Goal: Transaction & Acquisition: Book appointment/travel/reservation

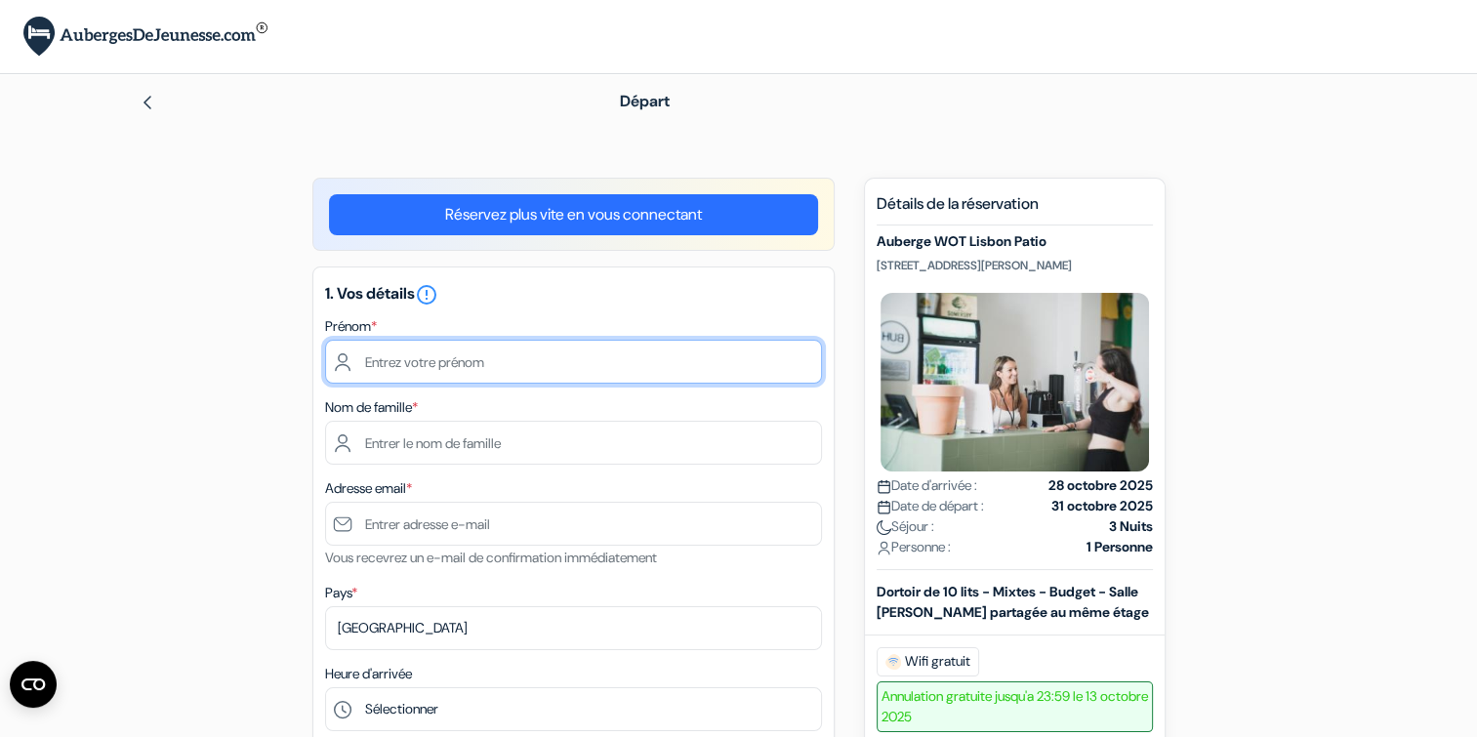
click at [456, 360] on input "text" at bounding box center [573, 362] width 497 height 44
type input "Maëlle"
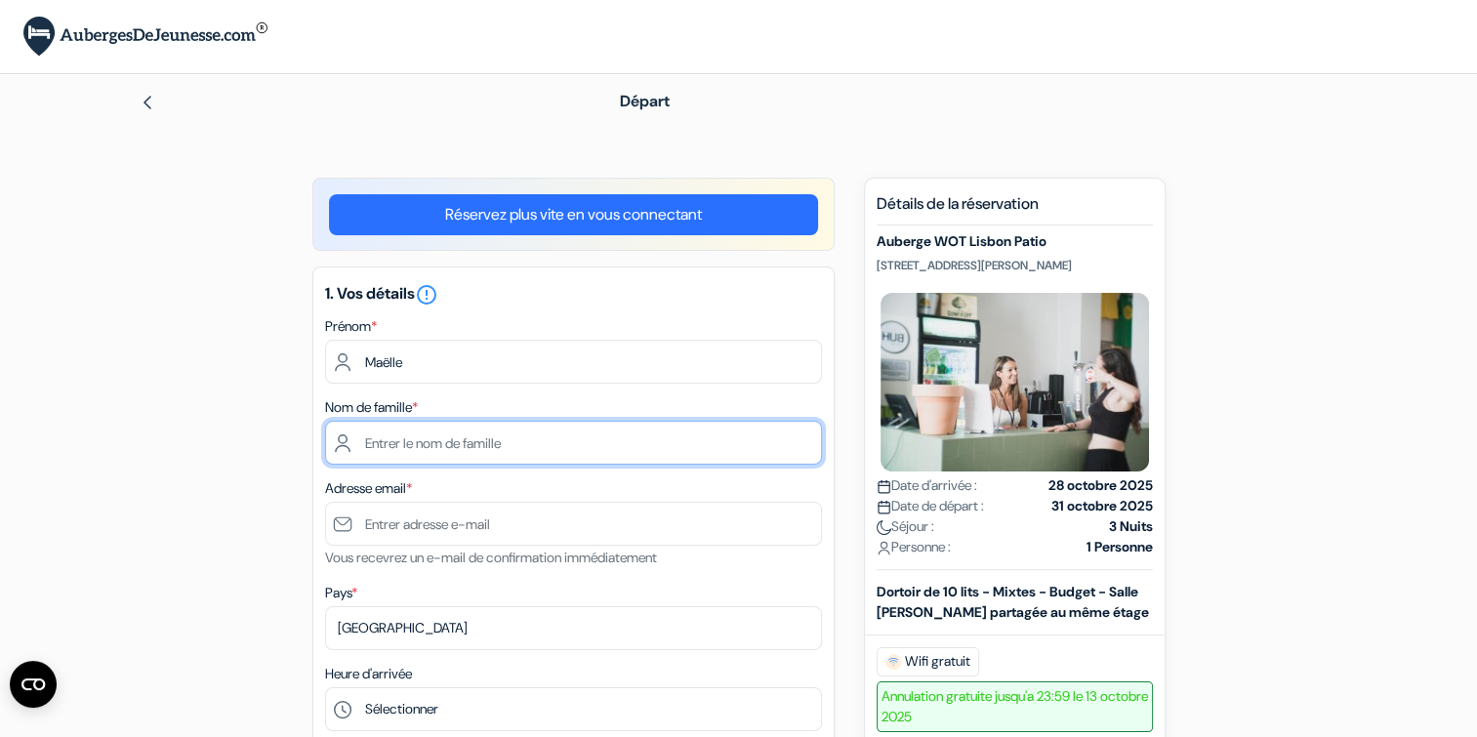
type input "PENTURE"
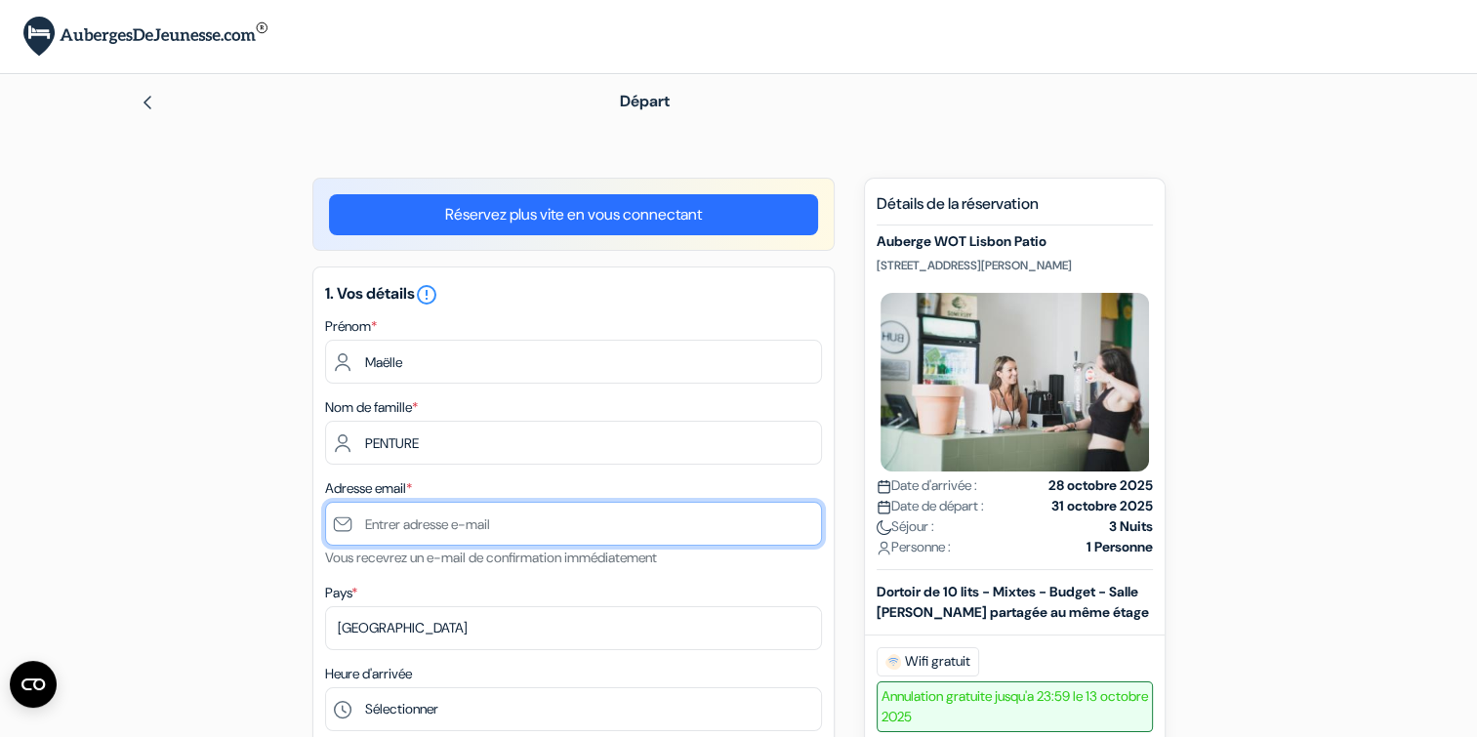
type input "[EMAIL_ADDRESS][DOMAIN_NAME]"
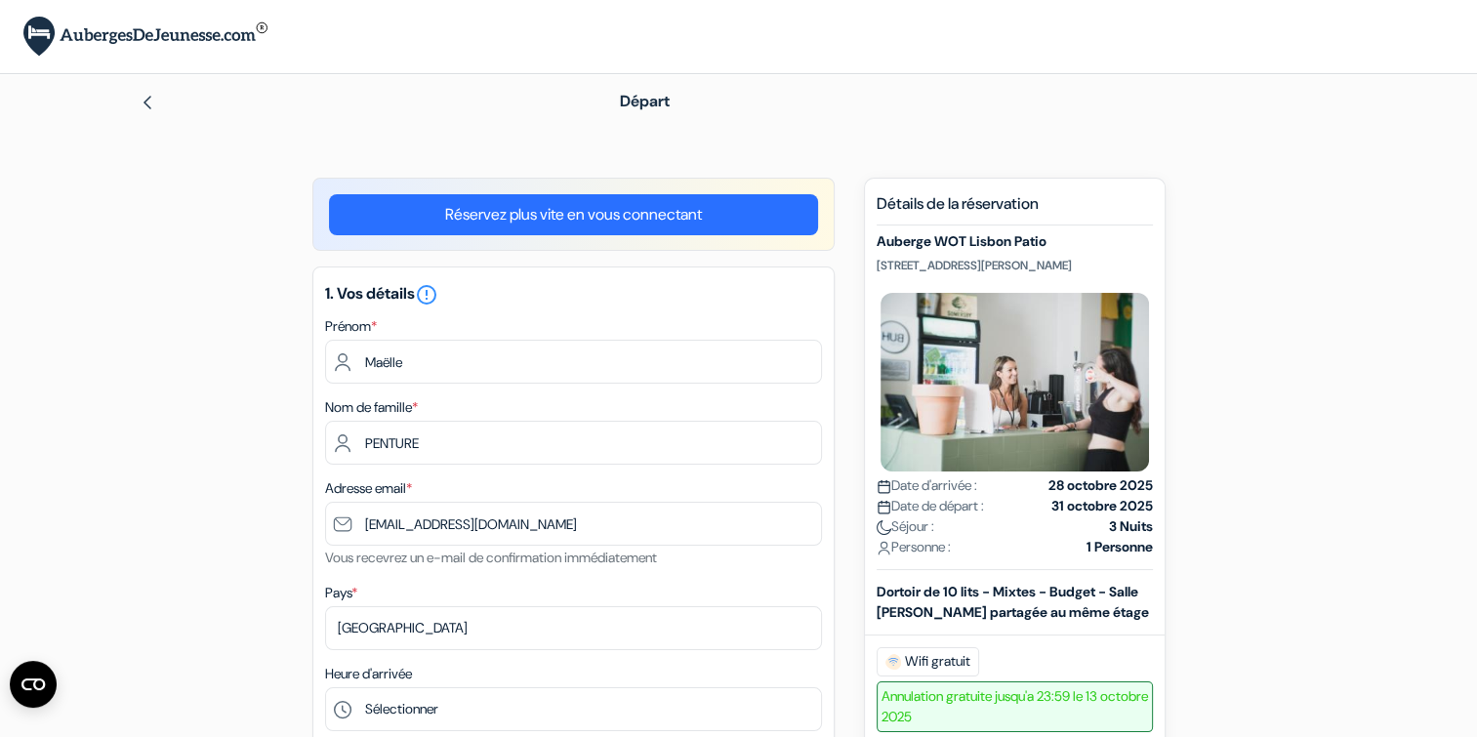
type input "0782778074"
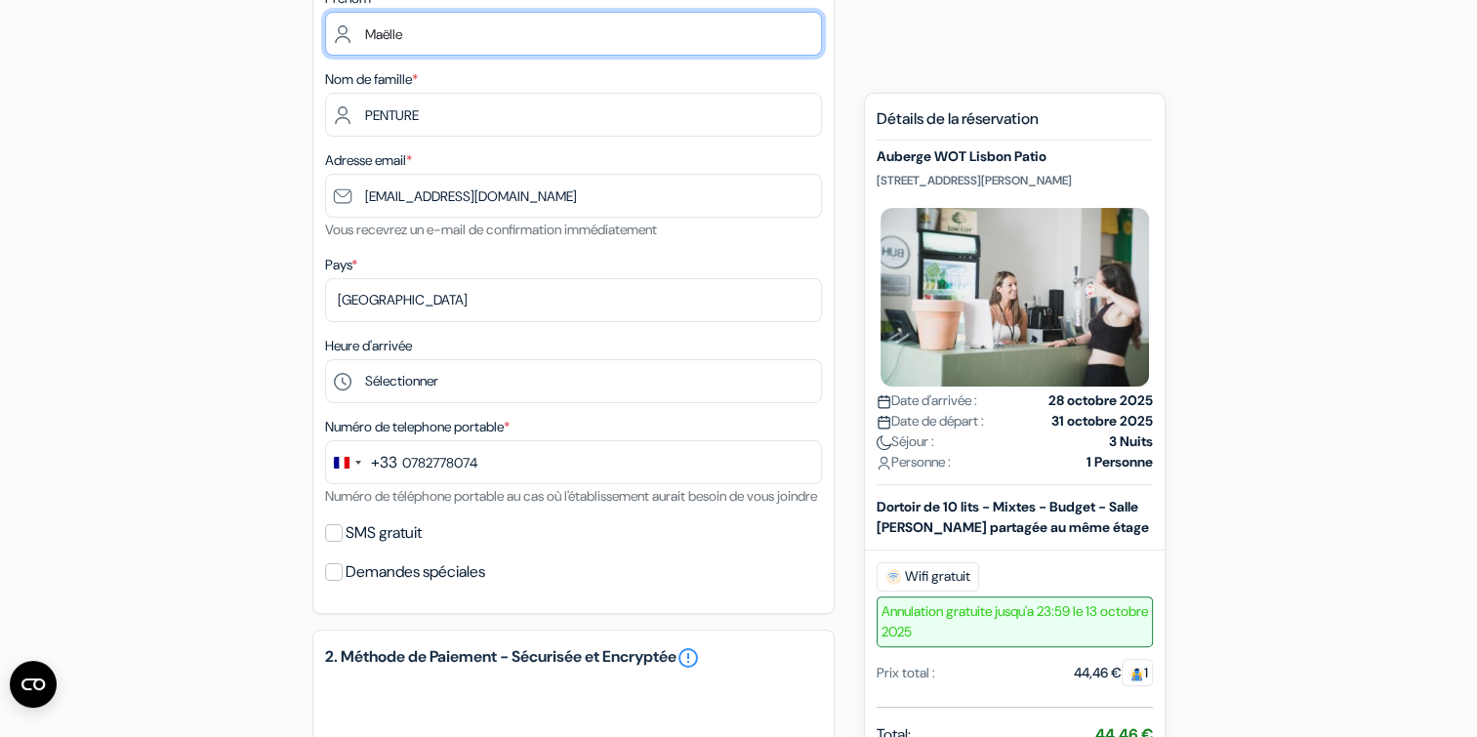
scroll to position [391, 0]
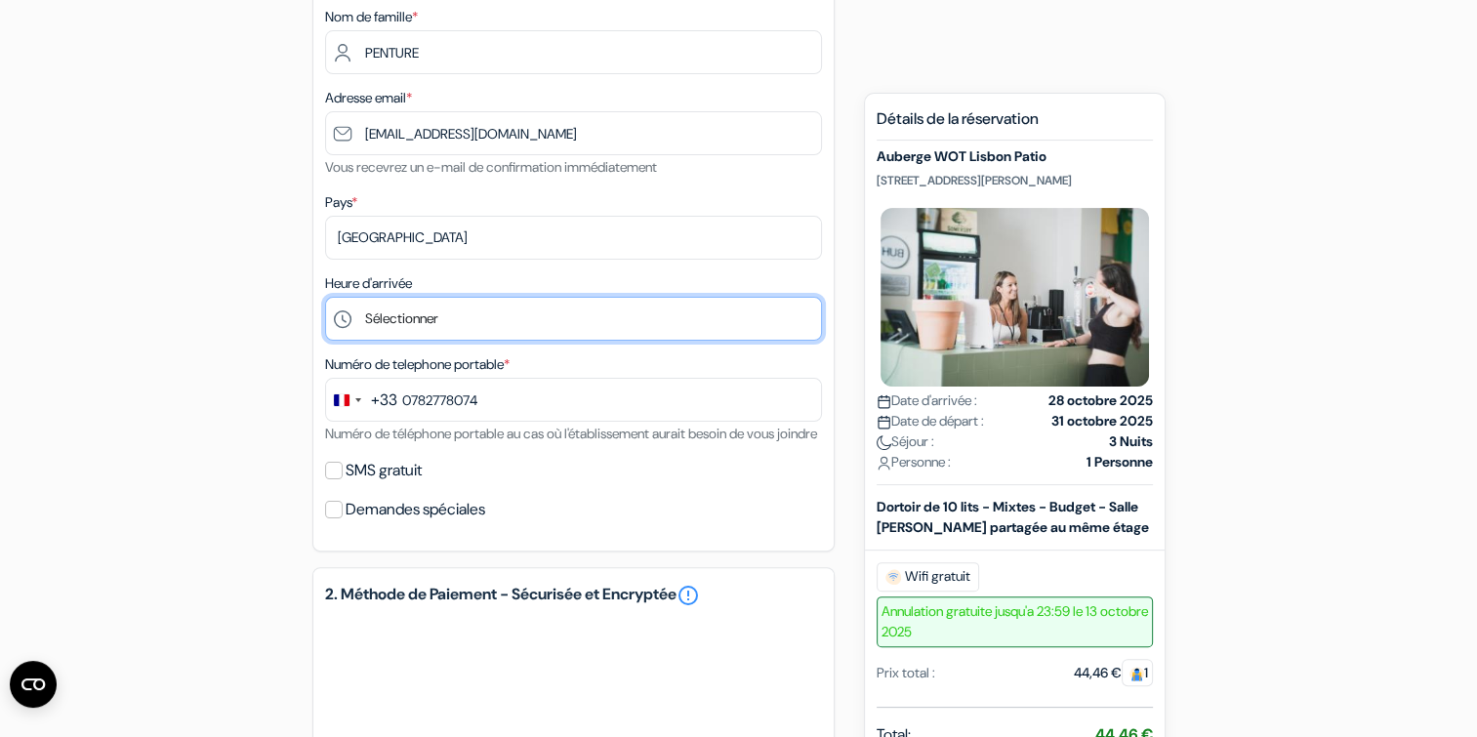
click at [434, 320] on select "Sélectionner 1:00 2:00 3:00 4:00 5:00 6:00 7:00 8:00 9:00 10:00 11:00 12:00 13:…" at bounding box center [573, 319] width 497 height 44
click at [485, 311] on select "Sélectionner 1:00 2:00 3:00 4:00 5:00 6:00 7:00 8:00 9:00 10:00 11:00 12:00 13:…" at bounding box center [573, 319] width 497 height 44
click at [577, 325] on select "Sélectionner 1:00 2:00 3:00 4:00 5:00 6:00 7:00 8:00 9:00 10:00 11:00 12:00 13:…" at bounding box center [573, 319] width 497 height 44
select select "20"
click at [325, 298] on select "Sélectionner 1:00 2:00 3:00 4:00 5:00 6:00 7:00 8:00 9:00 10:00 11:00 12:00 13:…" at bounding box center [573, 319] width 497 height 44
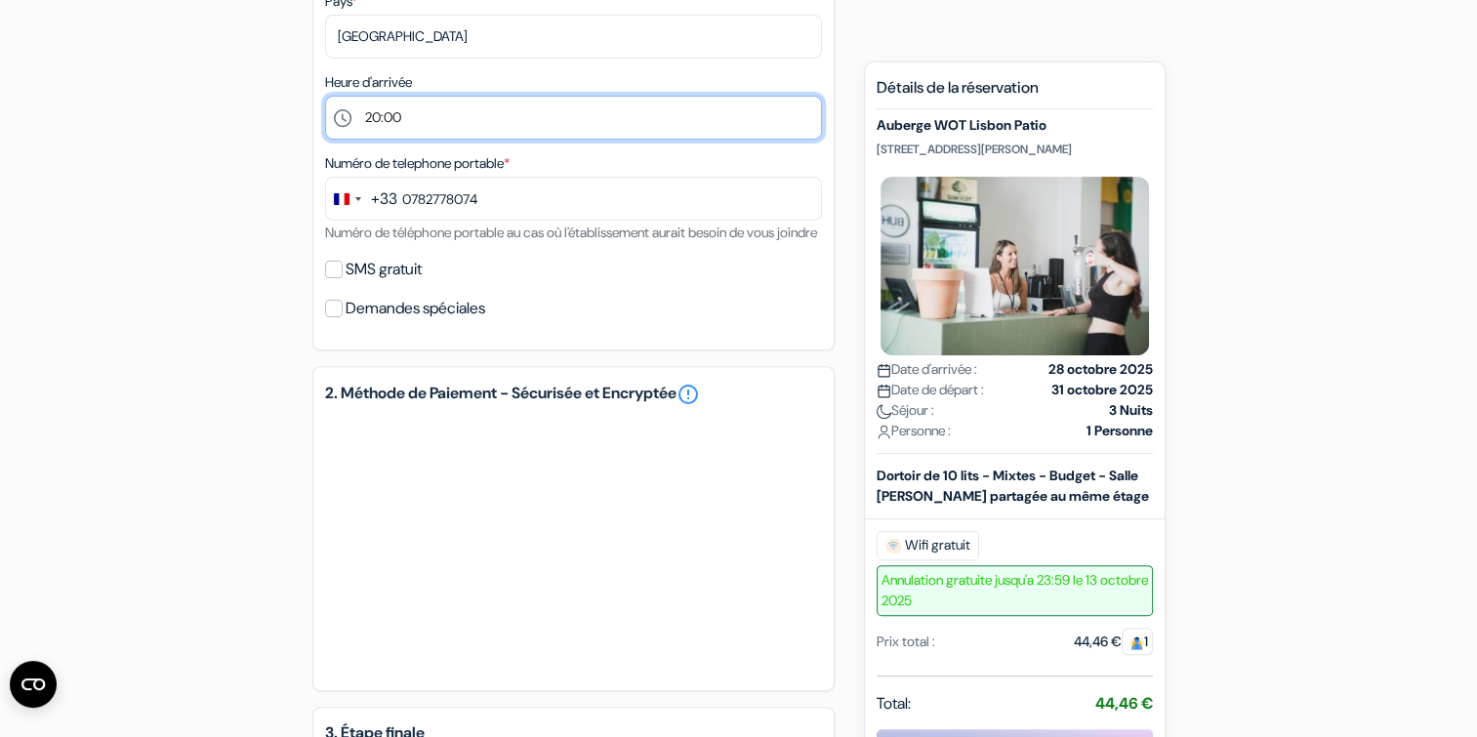
scroll to position [586, 0]
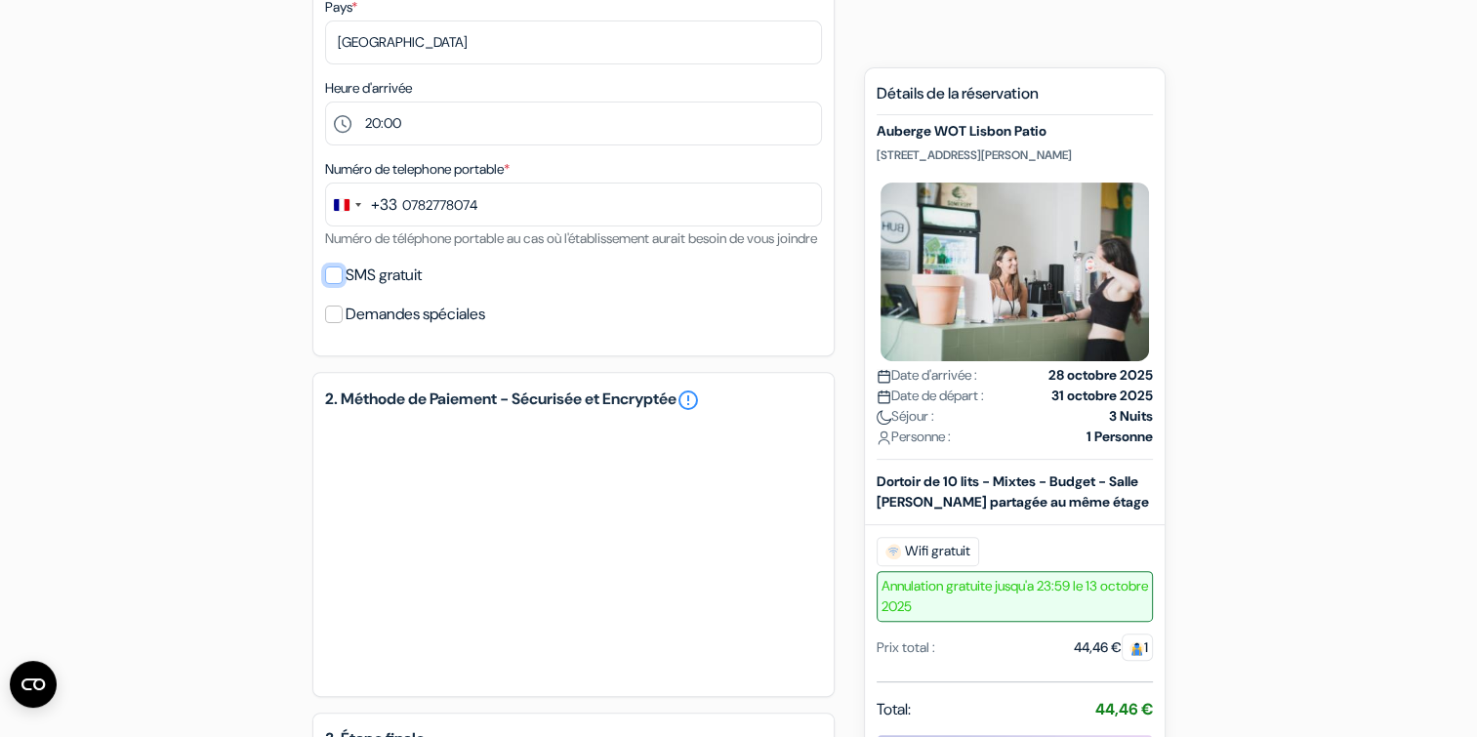
click at [340, 284] on input "SMS gratuit" at bounding box center [334, 276] width 18 height 18
checkbox input "true"
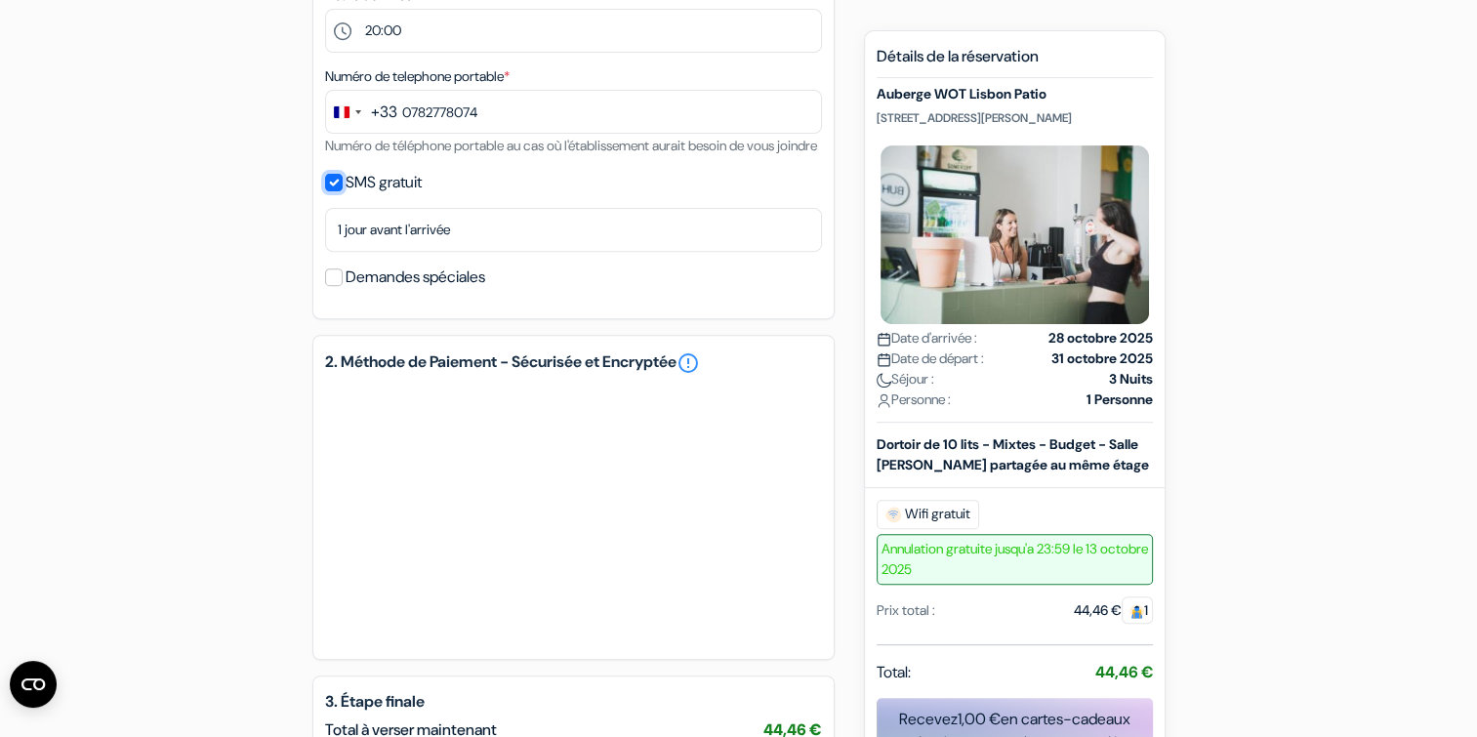
scroll to position [684, 0]
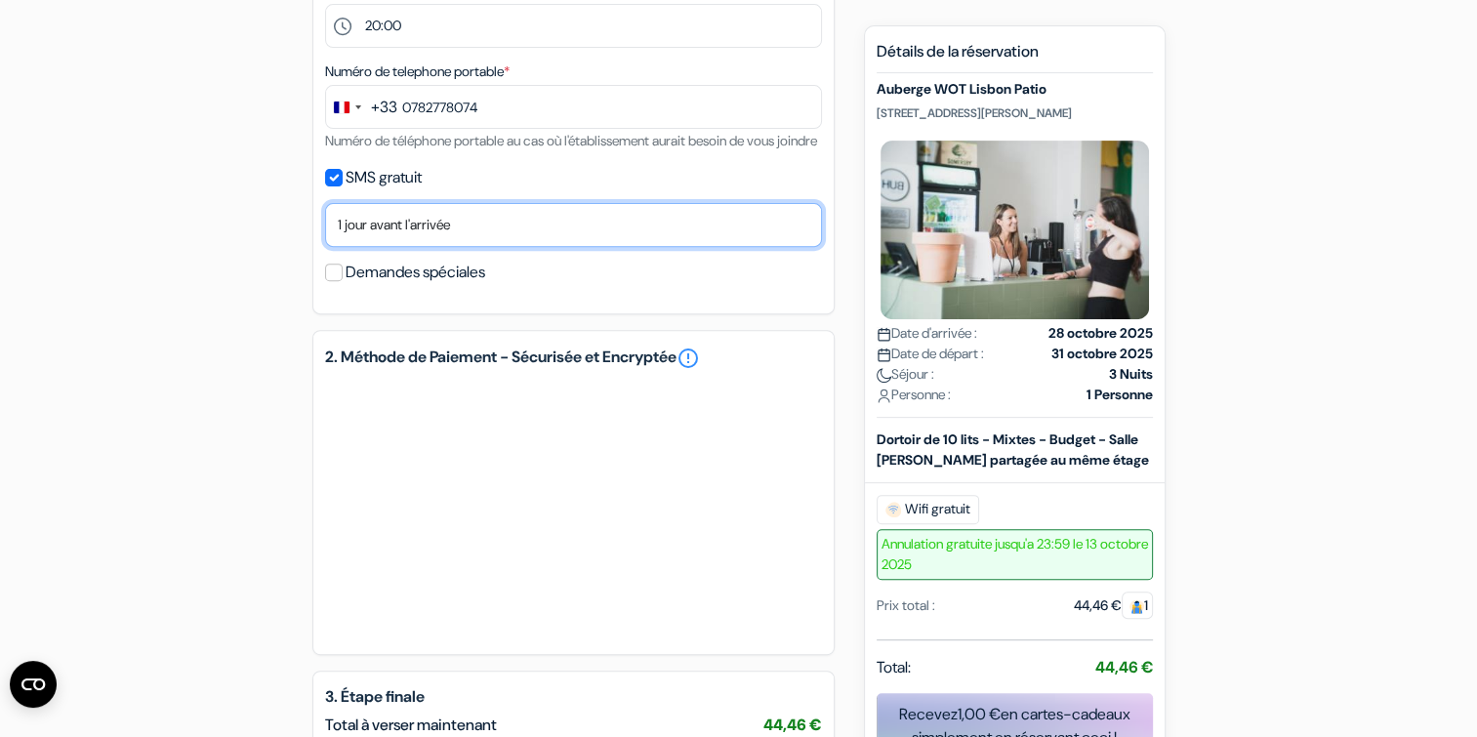
click at [504, 247] on select "Non merci Maintenant Le jour de votre arrivée 1 jour avant l'arrivée 2 jours av…" at bounding box center [573, 225] width 497 height 44
click at [325, 228] on select "Non merci Maintenant Le jour de votre arrivée 1 jour avant l'arrivée 2 jours av…" at bounding box center [573, 225] width 497 height 44
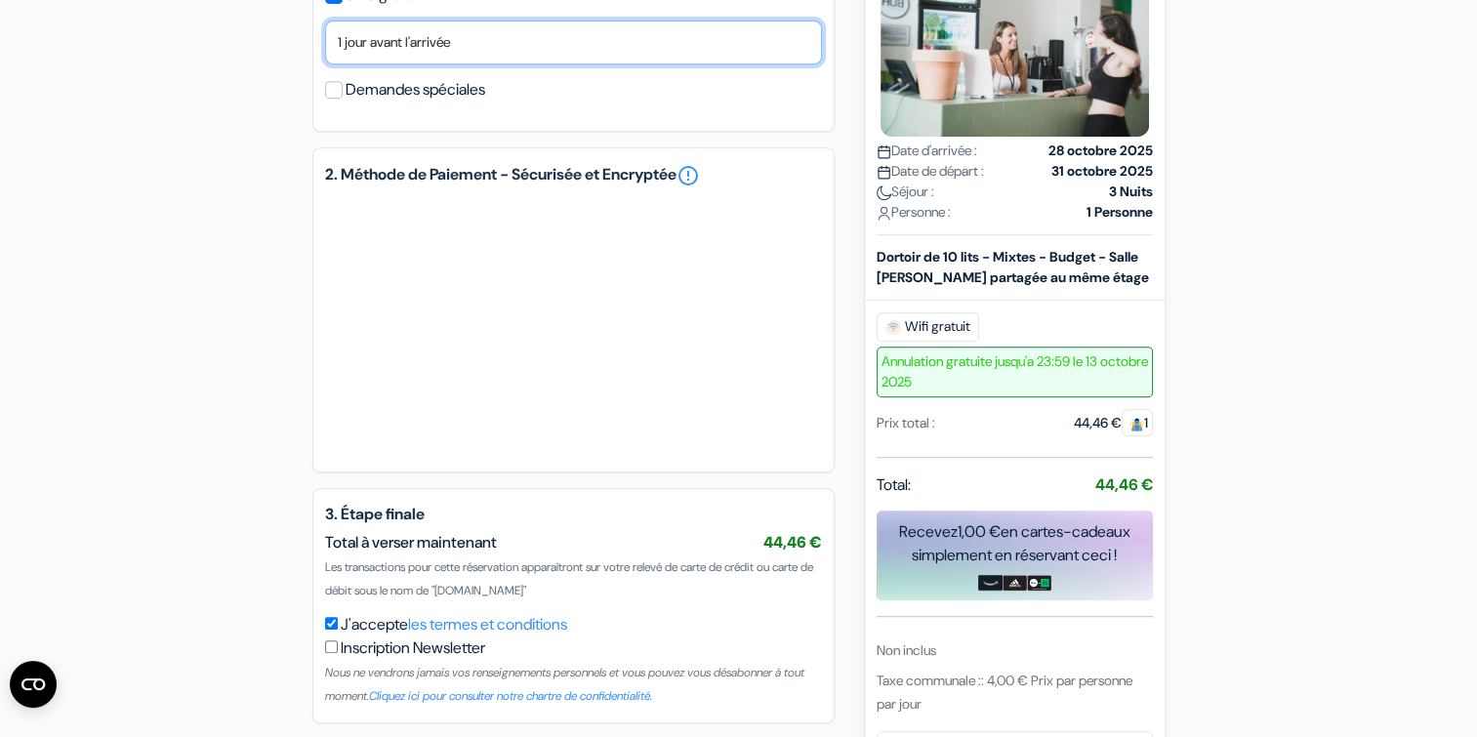
scroll to position [879, 0]
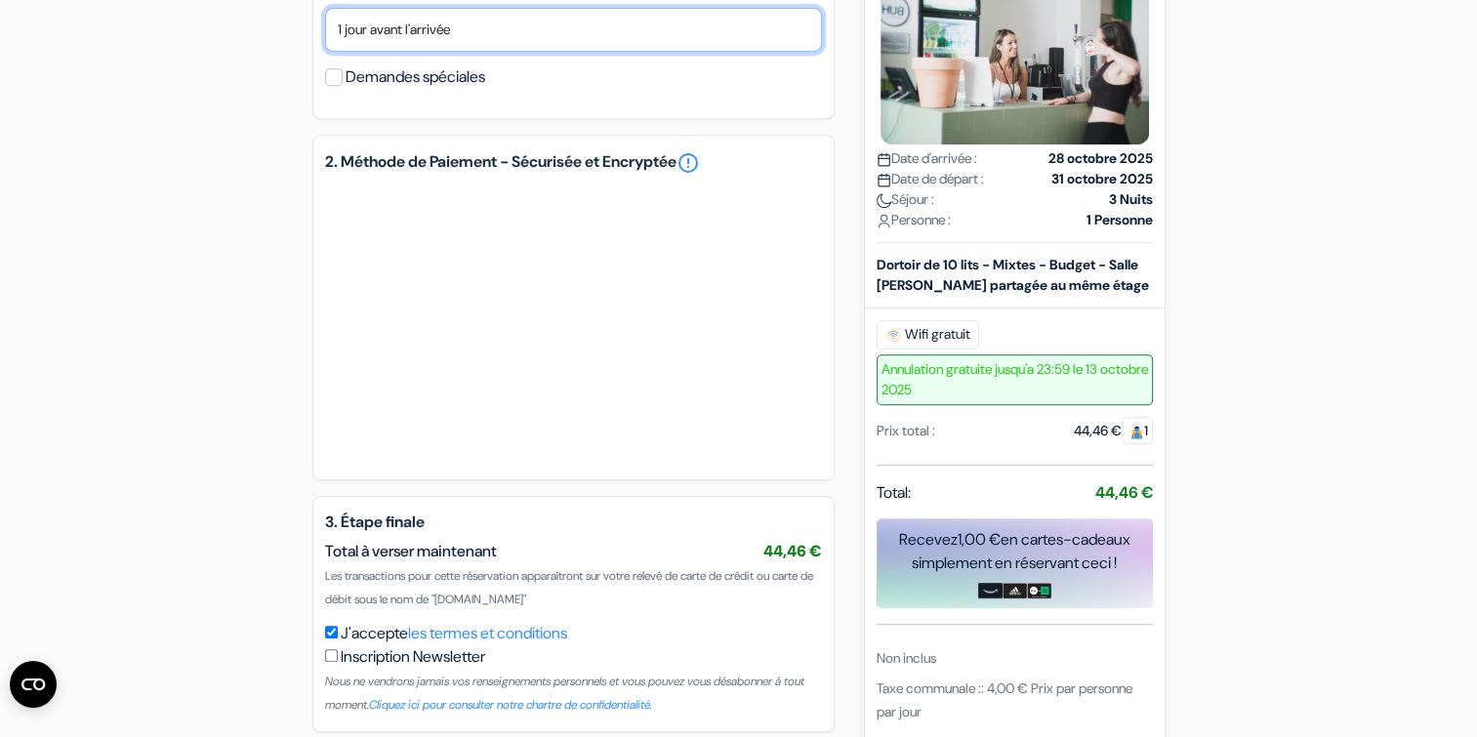
click at [475, 52] on select "Non merci Maintenant Le jour de votre arrivée 1 jour avant l'arrivée 2 jours av…" at bounding box center [573, 30] width 497 height 44
select select "0"
click at [325, 33] on select "Non merci Maintenant Le jour de votre arrivée 1 jour avant l'arrivée 2 jours av…" at bounding box center [573, 30] width 497 height 44
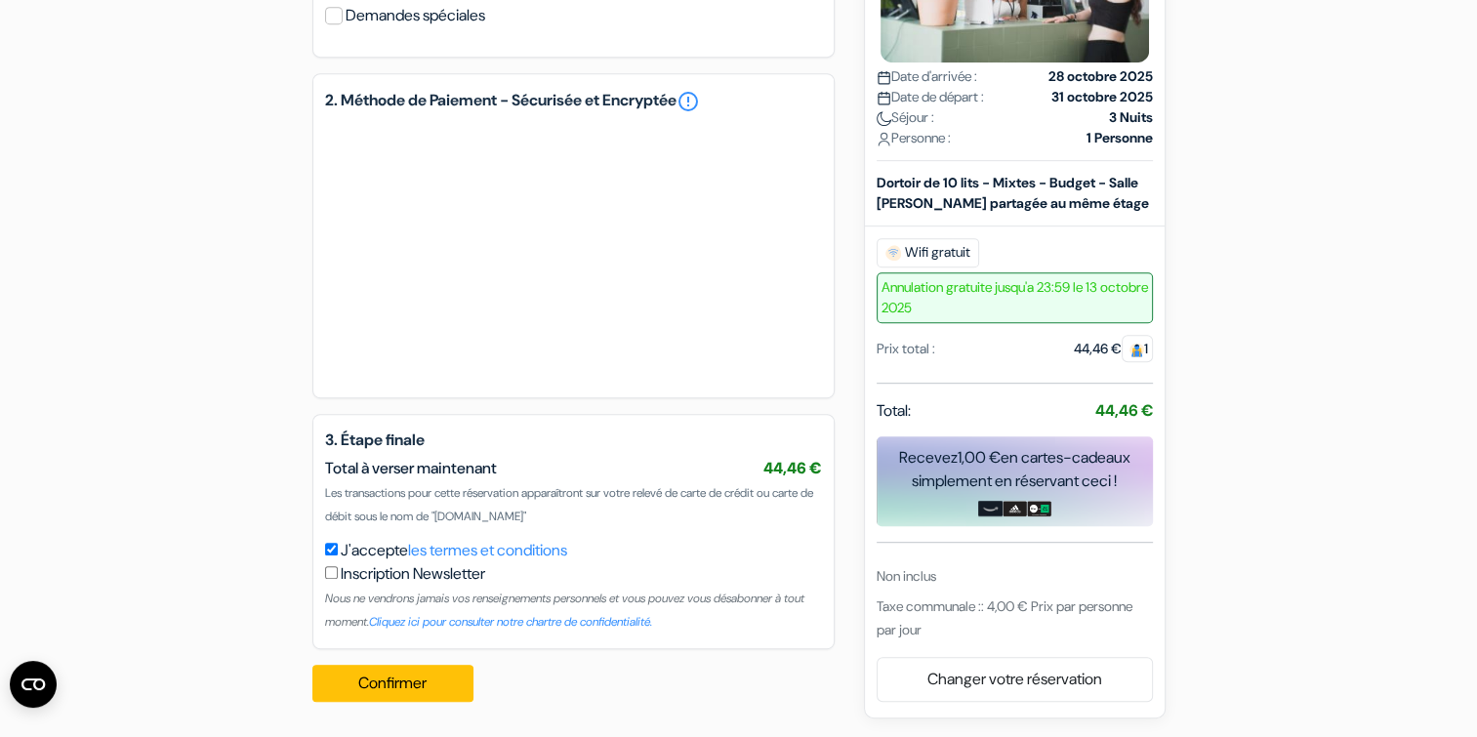
scroll to position [965, 0]
click at [437, 662] on div "Confirmer Loading... Traitement de la demande..." at bounding box center [399, 683] width 174 height 68
click at [432, 679] on button "Confirmer Loading..." at bounding box center [393, 683] width 162 height 37
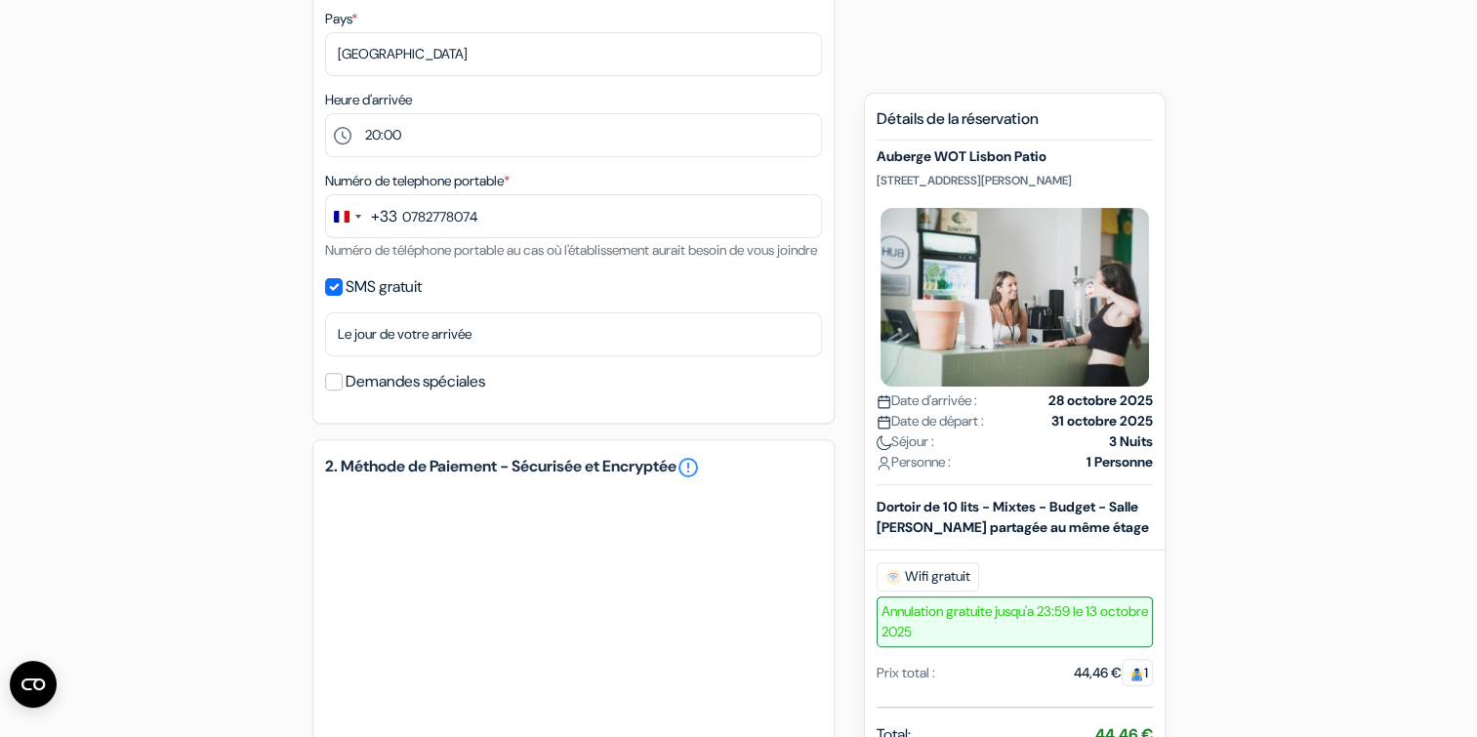
scroll to position [967, 0]
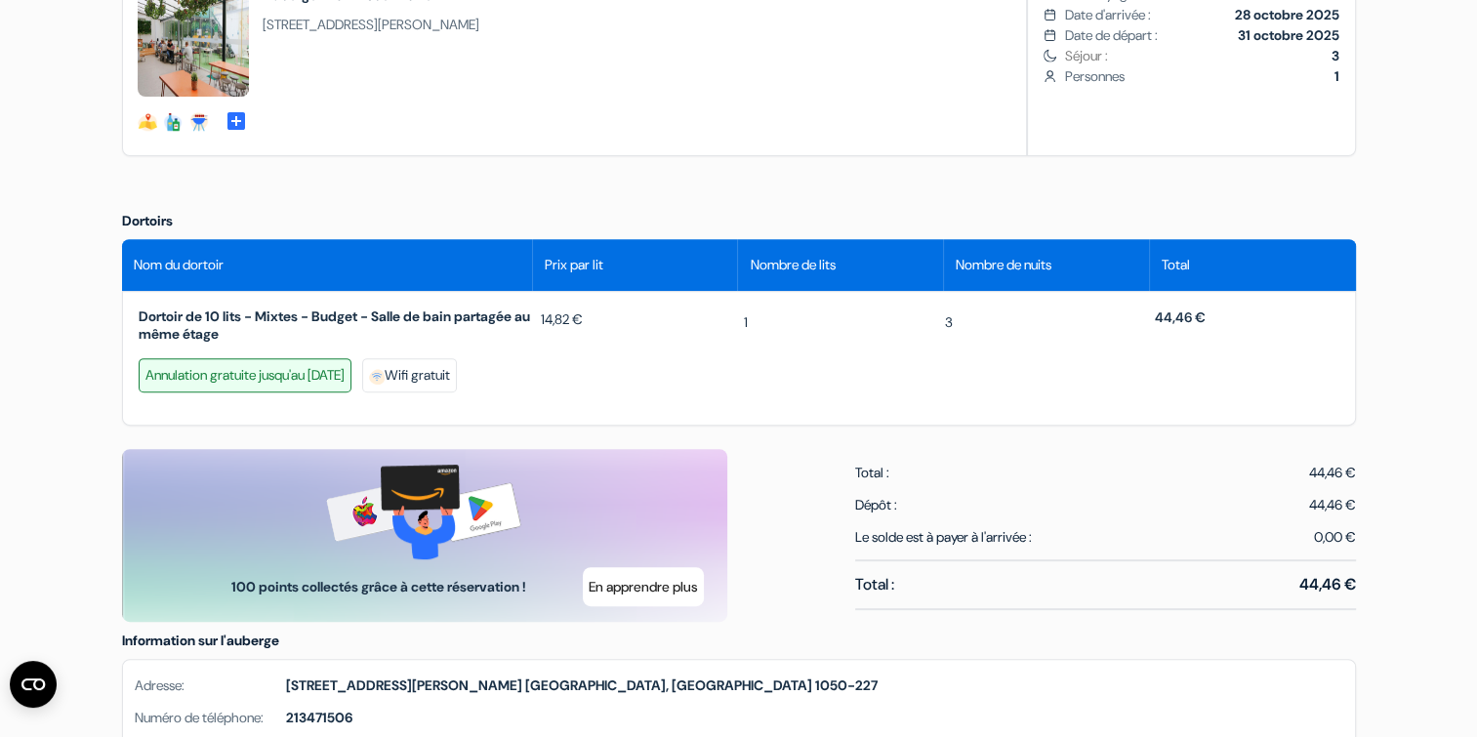
scroll to position [293, 0]
